Goal: Task Accomplishment & Management: Manage account settings

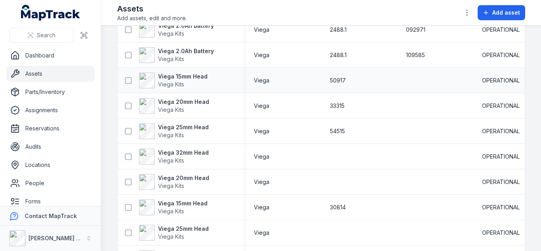
scroll to position [798, 0]
click at [189, 154] on strong "Viega 32mm Head" at bounding box center [183, 152] width 51 height 8
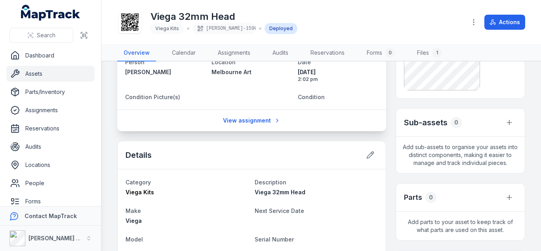
scroll to position [115, 0]
click at [262, 165] on div "Details" at bounding box center [252, 155] width 268 height 28
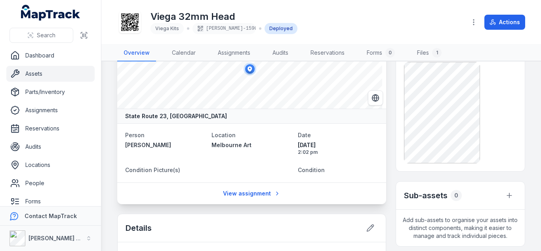
scroll to position [0, 0]
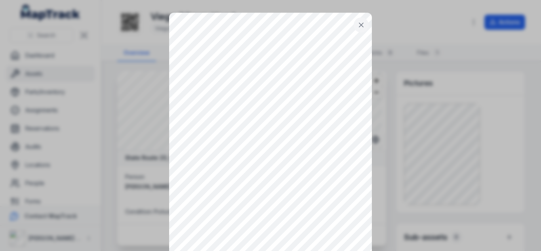
click at [362, 27] on icon at bounding box center [361, 25] width 8 height 8
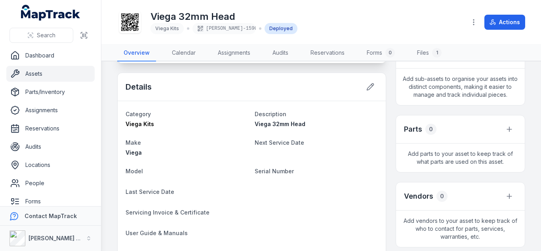
scroll to position [183, 0]
click at [367, 85] on icon at bounding box center [371, 86] width 8 height 8
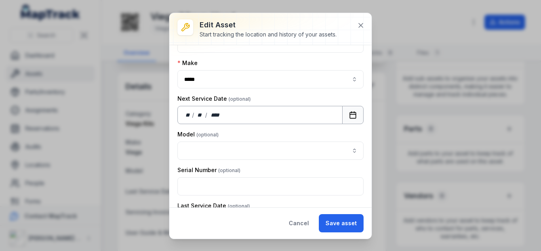
scroll to position [90, 0]
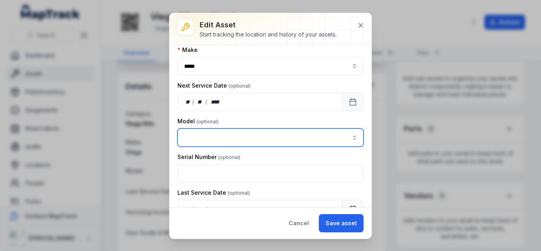
click at [207, 139] on input "asset-edit:cf[15485646-641d-4018-a890-10f5a66d77ec]-label" at bounding box center [271, 137] width 186 height 18
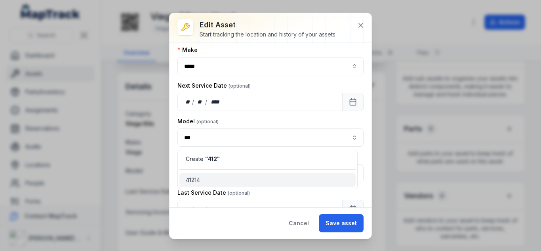
click at [207, 171] on div "Create " 412 " 41214" at bounding box center [268, 169] width 180 height 39
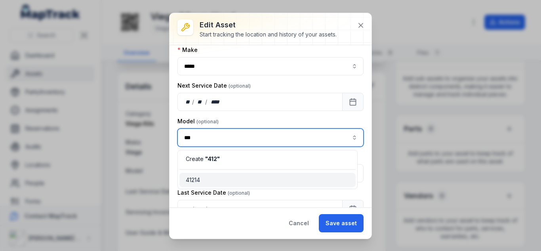
type input "*****"
click at [207, 175] on div "41214" at bounding box center [268, 180] width 176 height 14
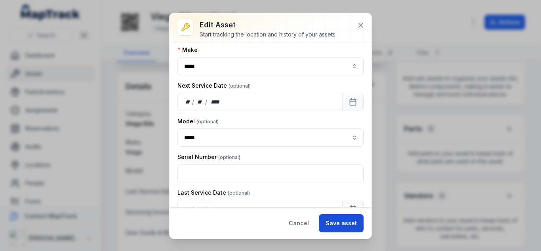
click at [336, 220] on button "Save asset" at bounding box center [341, 223] width 45 height 18
